Goal: Navigation & Orientation: Find specific page/section

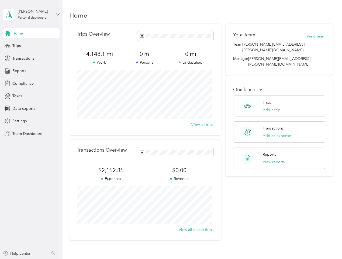
click at [171, 129] on div "Trips Overview 4,148.1 mi Work 0 mi Personal 0 mi Unclassified View all trips" at bounding box center [145, 79] width 152 height 111
click at [31, 14] on div "[PERSON_NAME]" at bounding box center [35, 12] width 34 height 6
click at [31, 33] on div "You’re signed in as [PERSON_NAME][EMAIL_ADDRESS][PERSON_NAME][DOMAIN_NAME] Team…" at bounding box center [90, 47] width 174 height 55
click at [8, 33] on icon at bounding box center [7, 33] width 5 height 5
click at [31, 46] on div "Trips" at bounding box center [31, 46] width 57 height 10
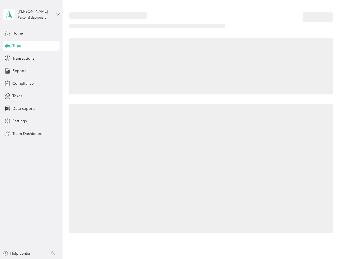
click at [8, 46] on icon at bounding box center [8, 45] width 6 height 3
click at [31, 58] on span "Transactions" at bounding box center [23, 59] width 22 height 6
click at [8, 58] on icon at bounding box center [8, 58] width 6 height 6
click at [31, 71] on div "Reports" at bounding box center [31, 71] width 57 height 10
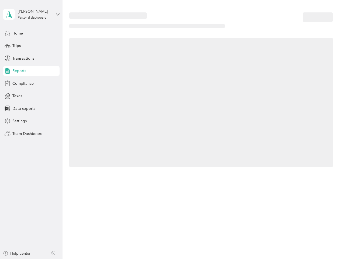
click at [8, 71] on icon at bounding box center [8, 71] width 6 height 6
